Goal: Transaction & Acquisition: Download file/media

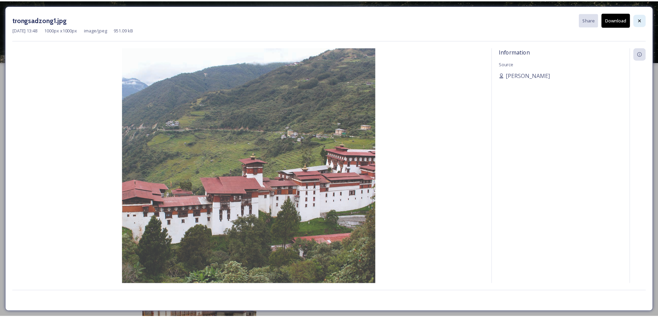
scroll to position [59, 0]
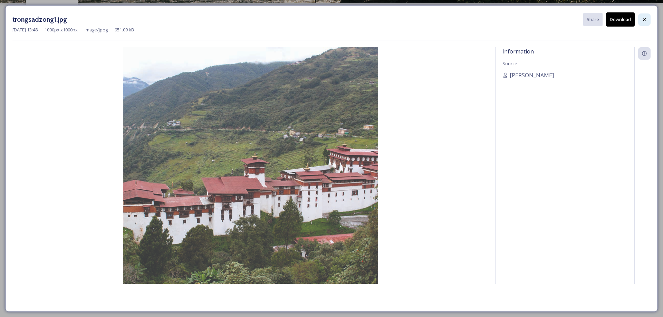
click at [645, 17] on icon at bounding box center [645, 20] width 6 height 6
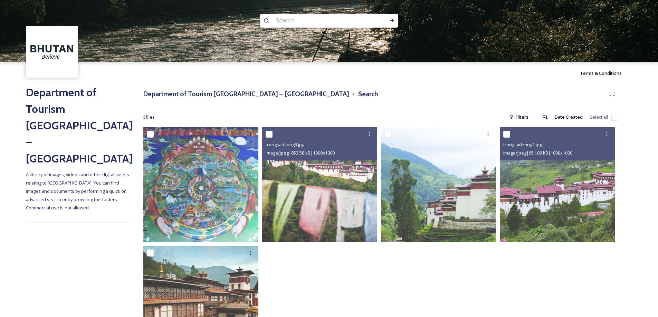
click at [314, 21] on input at bounding box center [319, 20] width 95 height 15
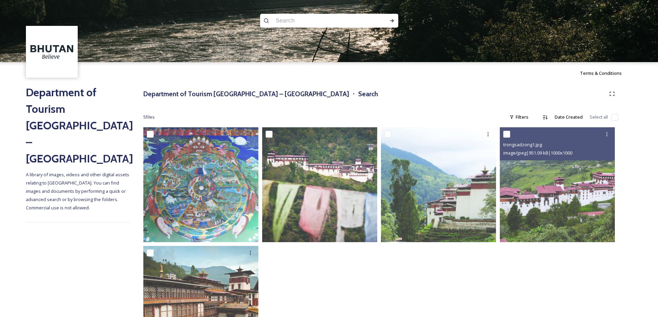
click at [298, 22] on input at bounding box center [319, 20] width 95 height 15
paste input "Tashichho Dzong"
type input "Tashichho Dzong"
click at [390, 18] on icon at bounding box center [392, 21] width 6 height 6
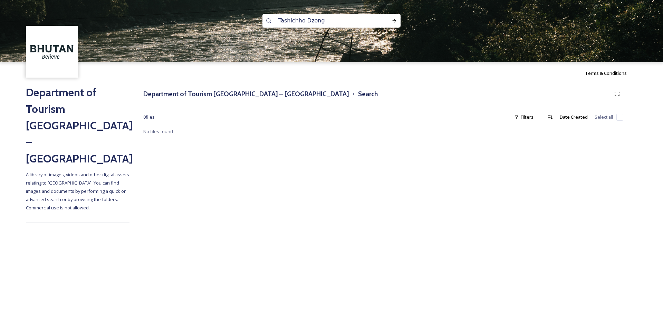
click at [52, 49] on img at bounding box center [52, 52] width 50 height 50
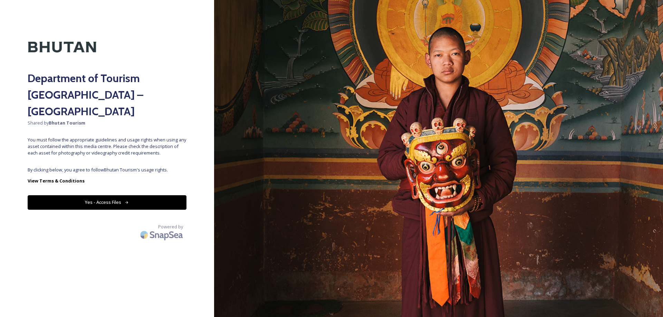
click at [115, 195] on button "Yes - Access Files" at bounding box center [107, 202] width 159 height 14
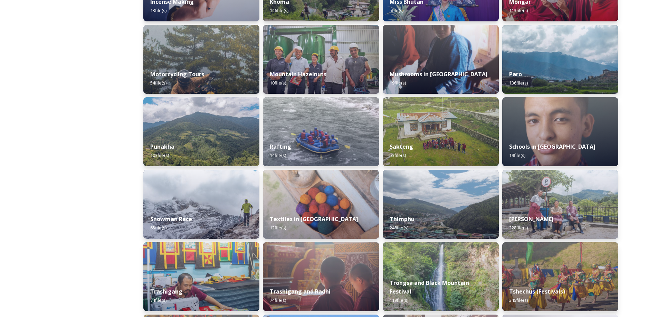
scroll to position [449, 0]
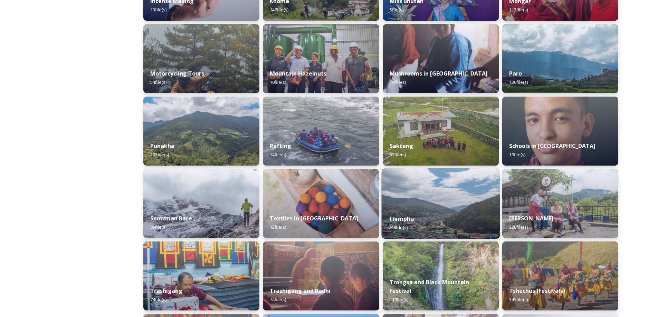
click at [422, 212] on div "Thimphu 248 file(s)" at bounding box center [440, 223] width 118 height 31
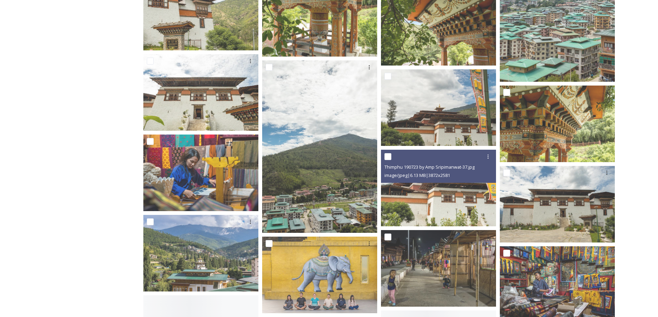
scroll to position [4074, 0]
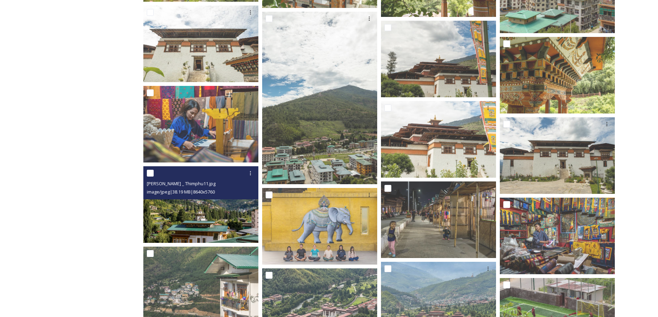
click at [195, 225] on img at bounding box center [200, 204] width 115 height 77
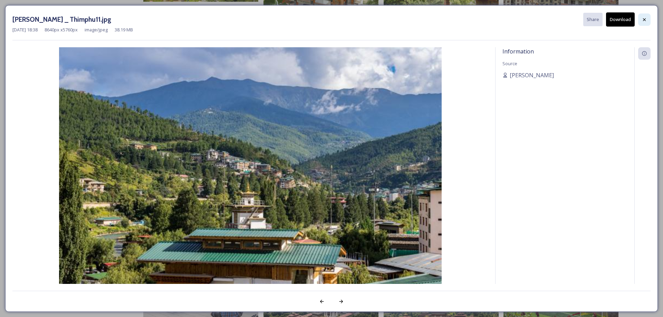
click at [641, 19] on div at bounding box center [644, 19] width 12 height 12
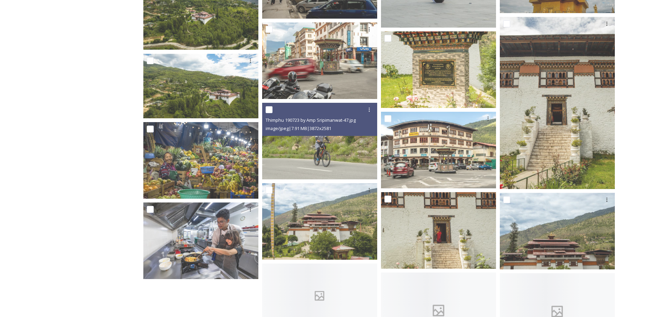
scroll to position [5076, 0]
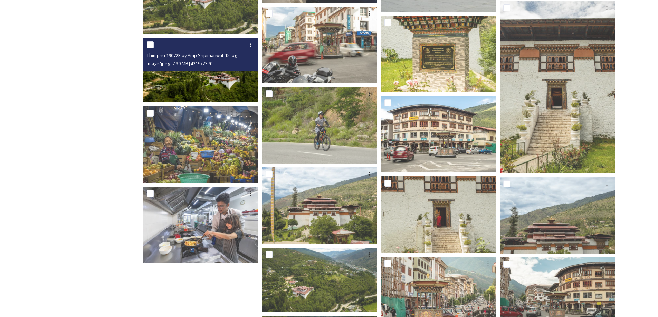
click at [218, 91] on img at bounding box center [200, 70] width 115 height 65
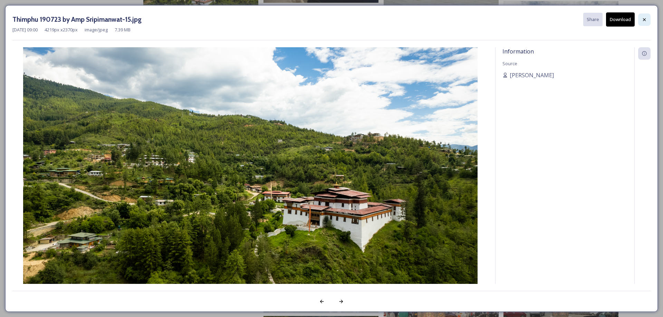
click at [645, 16] on div at bounding box center [644, 19] width 12 height 12
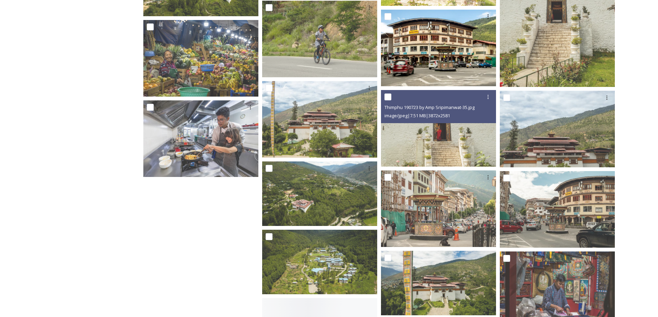
scroll to position [5179, 0]
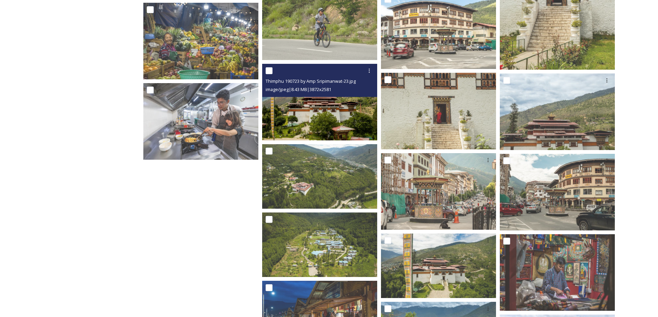
click at [328, 104] on img at bounding box center [319, 102] width 115 height 77
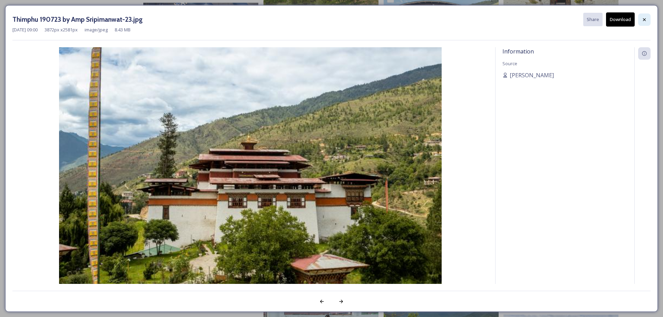
click at [642, 20] on icon at bounding box center [645, 20] width 6 height 6
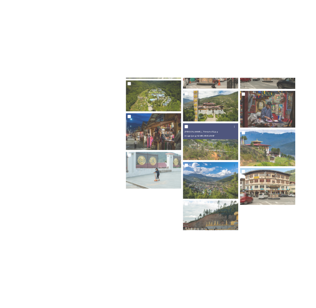
scroll to position [5348, 0]
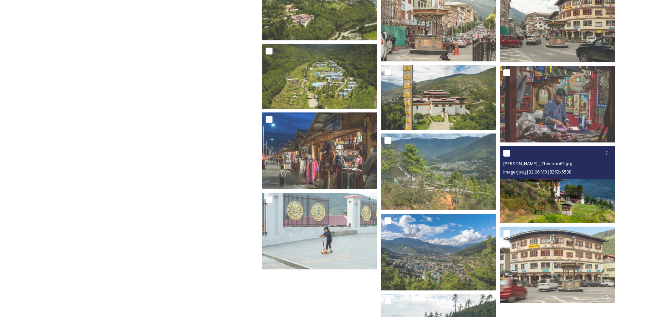
click at [527, 187] on img at bounding box center [557, 184] width 115 height 77
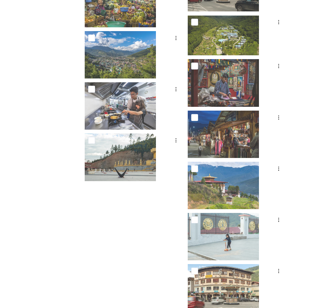
scroll to position [6832, 0]
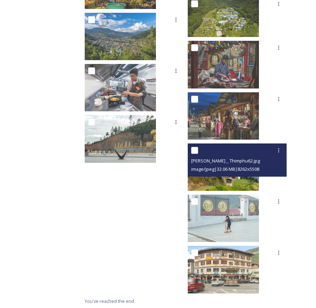
click at [239, 175] on div "Marcus Westberg _ Thimphu62.jpg image/jpeg | 32.06 MB | 8262 x 5508" at bounding box center [236, 159] width 99 height 33
click at [222, 181] on img at bounding box center [222, 166] width 71 height 47
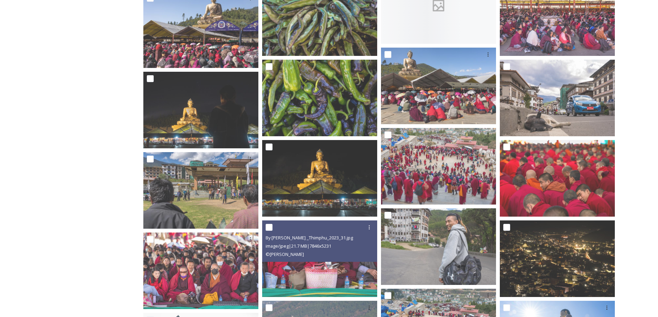
scroll to position [1999, 0]
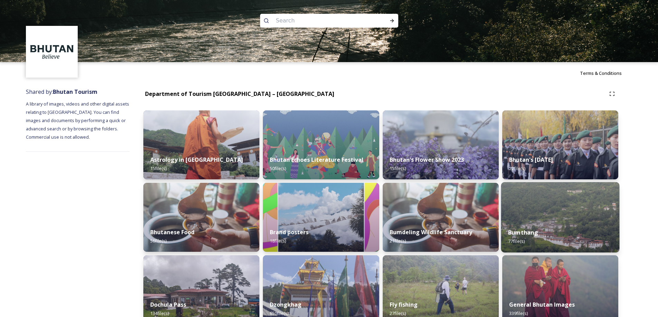
click at [536, 216] on img at bounding box center [560, 217] width 118 height 70
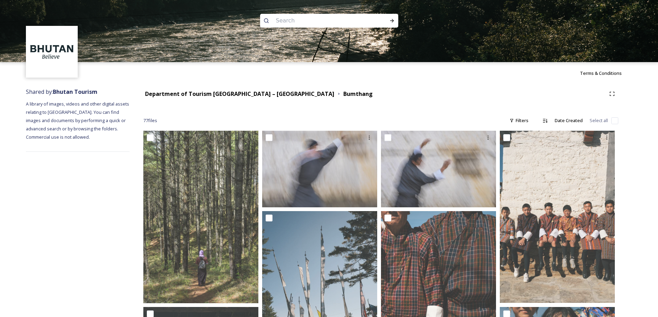
click at [312, 22] on input at bounding box center [319, 20] width 95 height 15
type input "Bumthang valley"
click at [396, 20] on div "Run Search" at bounding box center [392, 21] width 12 height 12
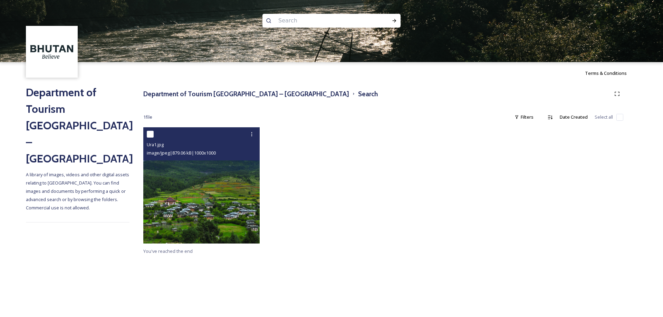
click at [169, 184] on img at bounding box center [201, 185] width 116 height 116
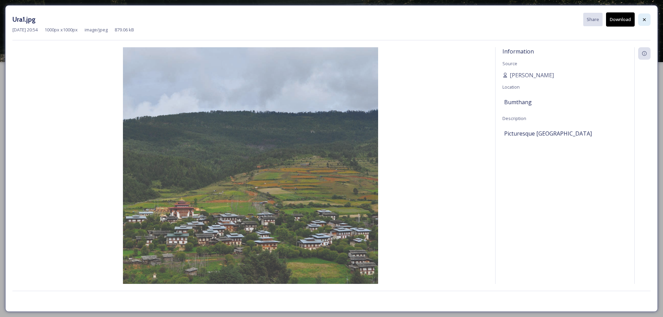
click at [645, 21] on icon at bounding box center [645, 20] width 6 height 6
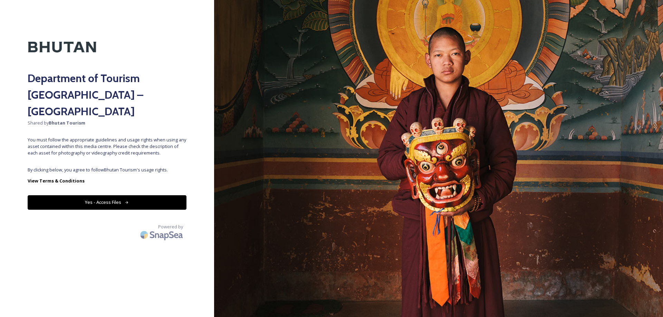
click at [143, 195] on button "Yes - Access Files" at bounding box center [107, 202] width 159 height 14
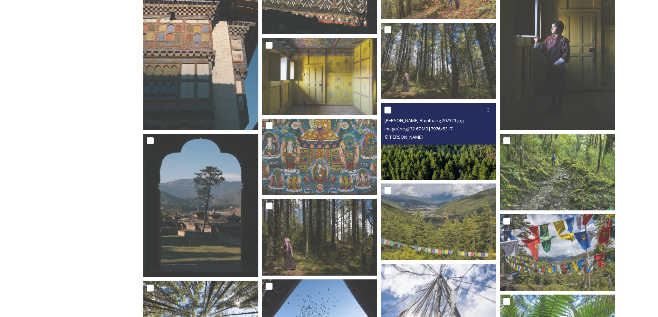
scroll to position [924, 0]
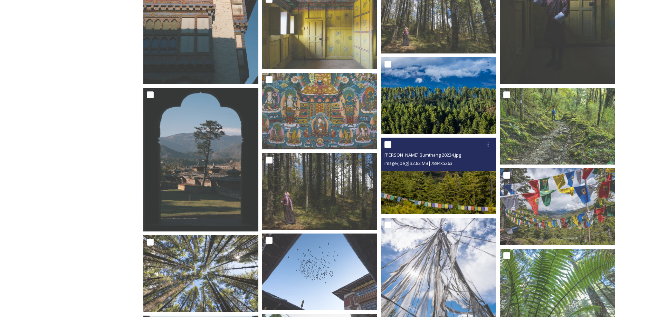
click at [417, 181] on img at bounding box center [438, 176] width 115 height 77
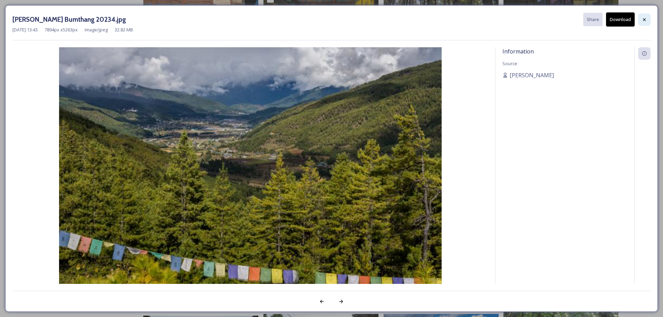
click at [643, 19] on icon at bounding box center [645, 20] width 6 height 6
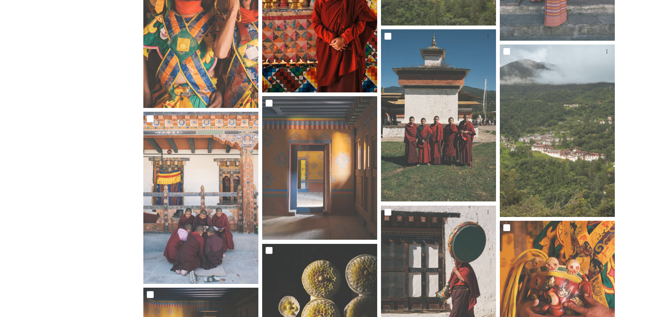
scroll to position [2236, 0]
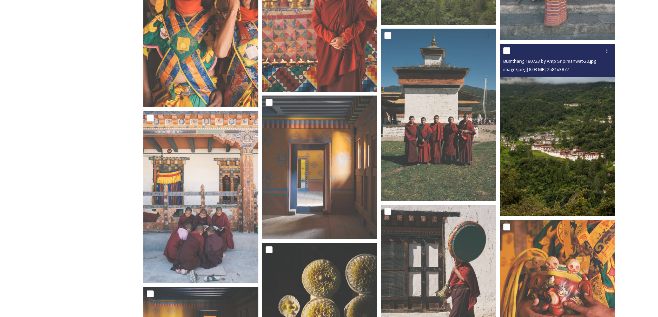
click at [567, 179] on img at bounding box center [557, 130] width 115 height 173
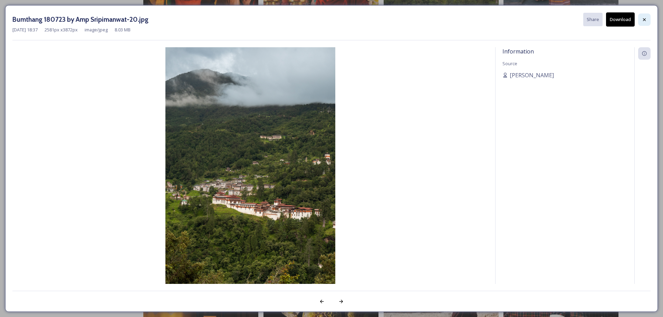
click at [644, 19] on icon at bounding box center [645, 20] width 6 height 6
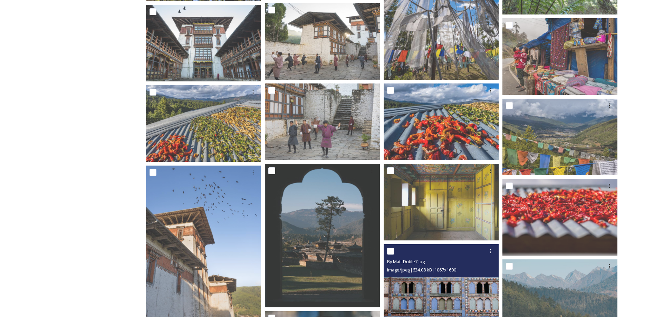
scroll to position [1235, 0]
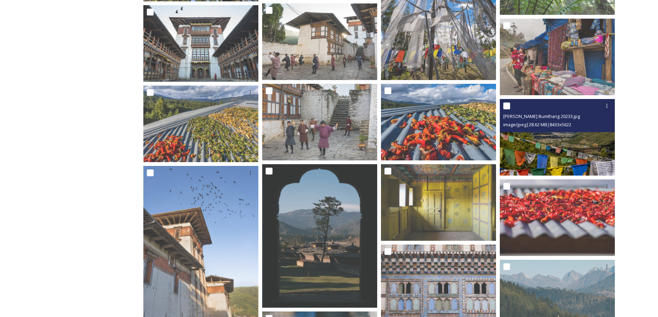
click at [566, 165] on img at bounding box center [557, 137] width 115 height 77
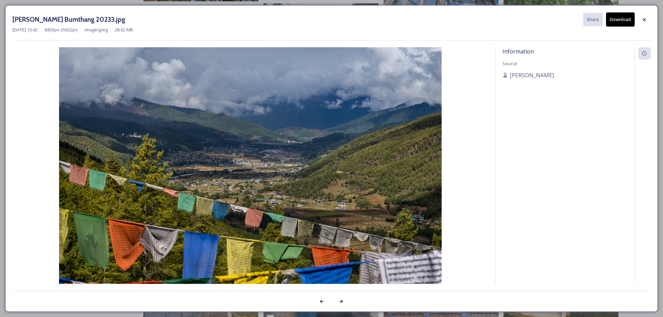
click at [625, 19] on button "Download" at bounding box center [620, 19] width 29 height 14
